Goal: Navigation & Orientation: Find specific page/section

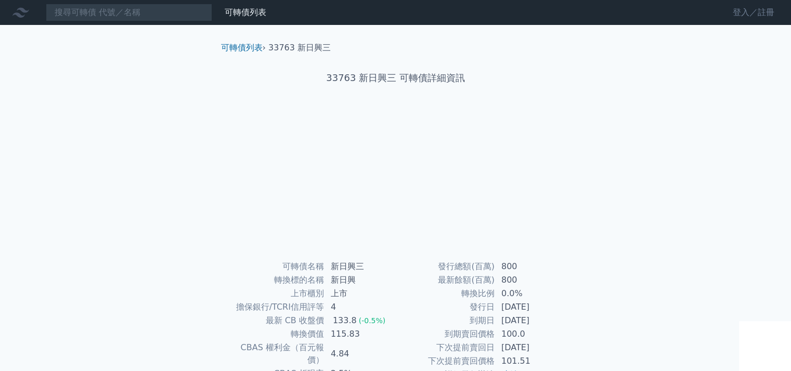
click at [742, 4] on nav "可轉債列表 財務數據 可轉債列表 財務數據 登入／註冊 登入／註冊" at bounding box center [395, 12] width 791 height 25
click at [744, 8] on link "登入／註冊" at bounding box center [753, 12] width 58 height 17
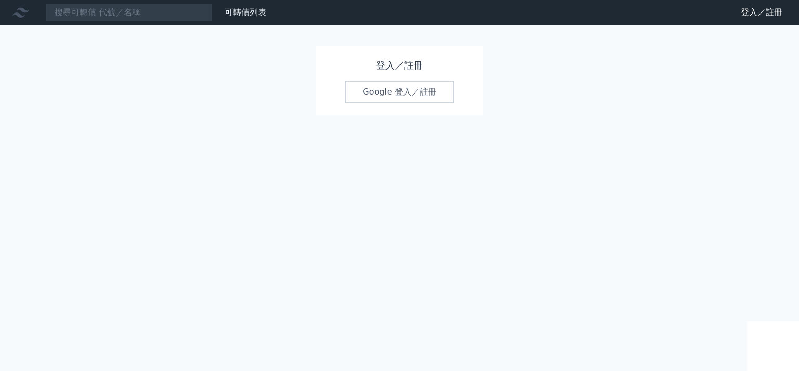
click at [395, 85] on link "Google 登入／註冊" at bounding box center [399, 92] width 108 height 22
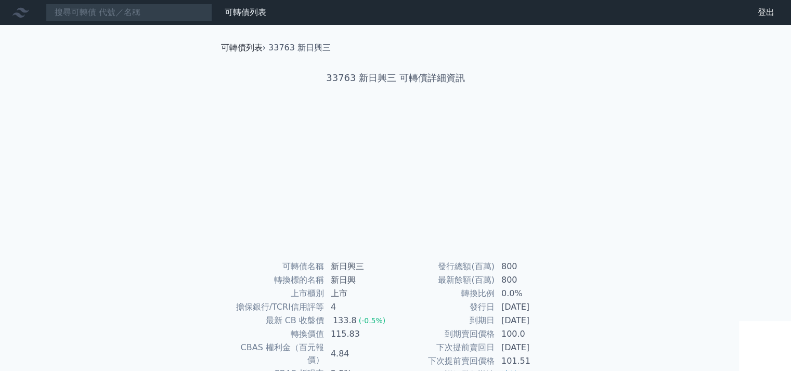
click at [235, 51] on link "可轉債列表" at bounding box center [242, 48] width 42 height 10
